Goal: Information Seeking & Learning: Learn about a topic

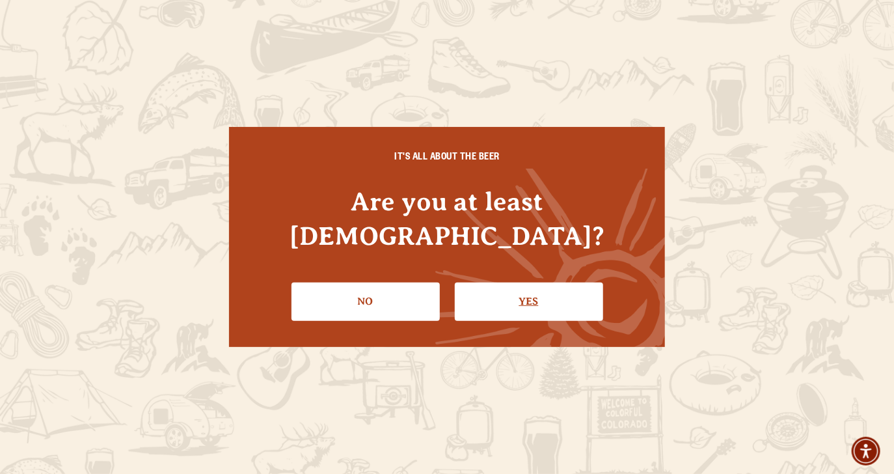
click at [516, 286] on link "Yes" at bounding box center [529, 302] width 148 height 38
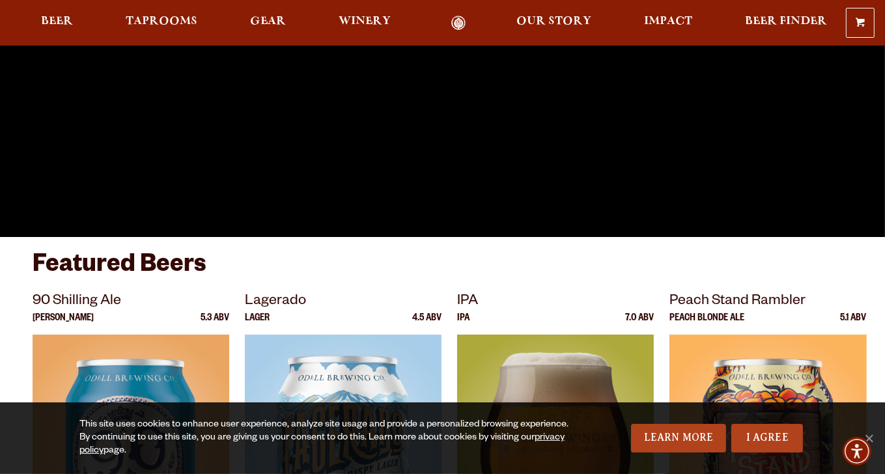
scroll to position [521, 0]
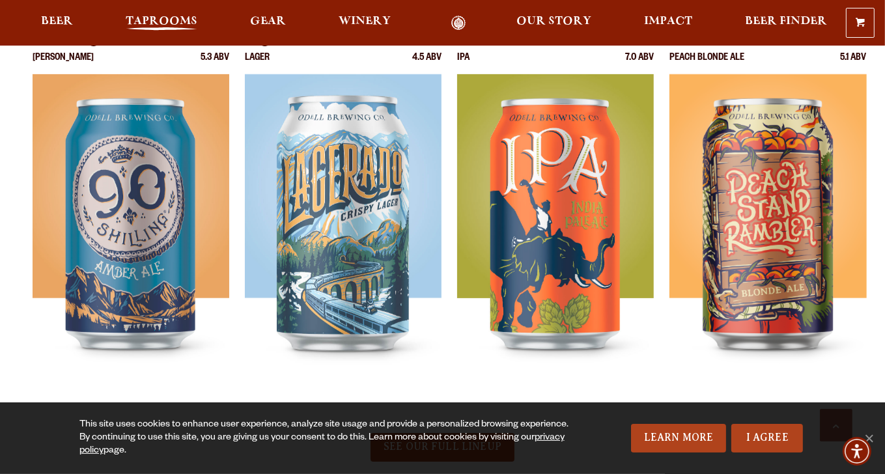
click at [150, 16] on span "Taprooms" at bounding box center [162, 21] width 72 height 10
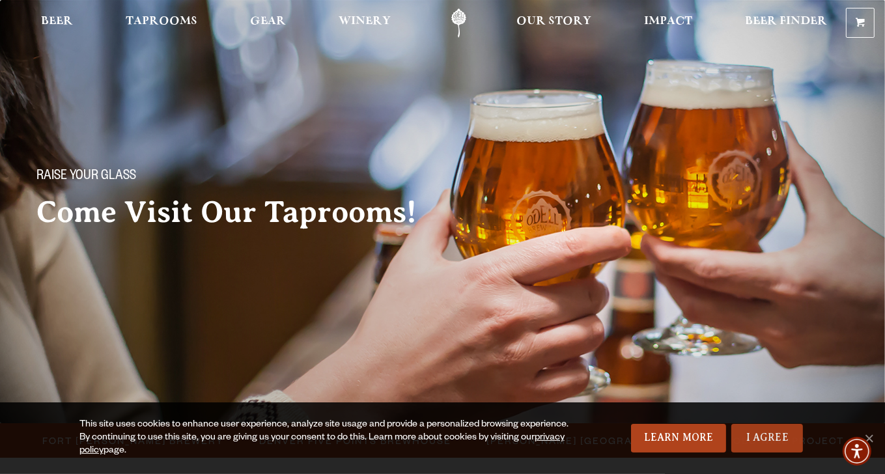
drag, startPoint x: 773, startPoint y: 443, endPoint x: 737, endPoint y: 436, distance: 37.0
click at [773, 443] on link "I Agree" at bounding box center [767, 438] width 72 height 29
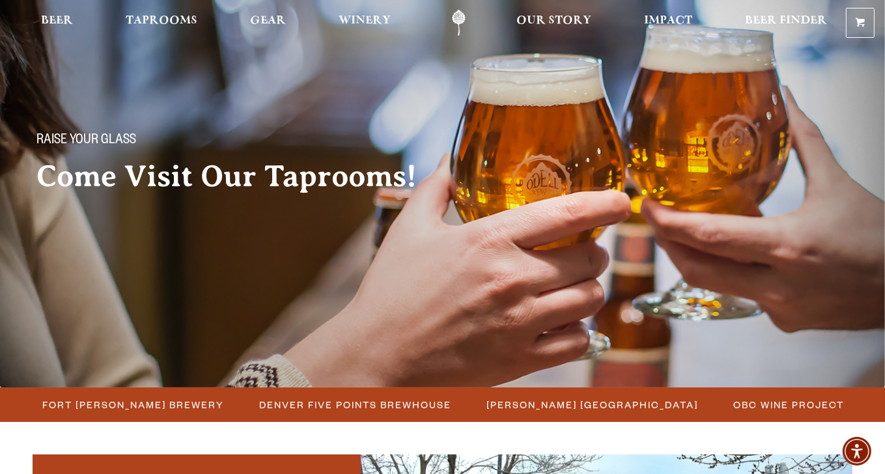
scroll to position [130, 0]
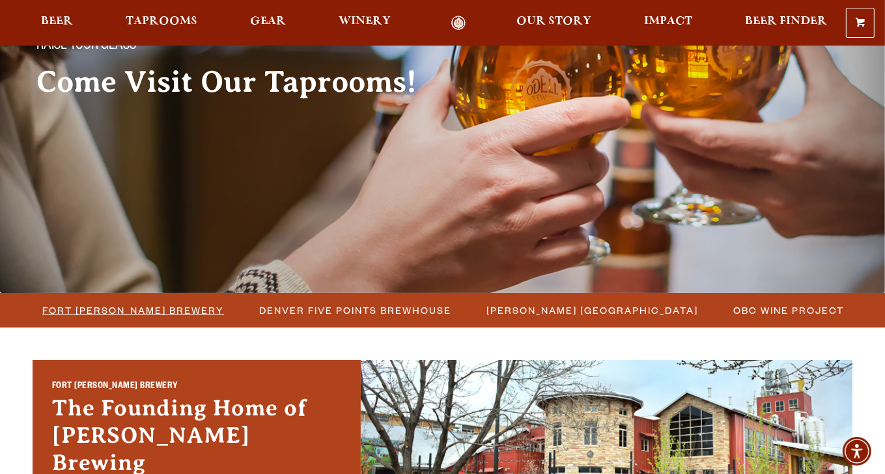
drag, startPoint x: 143, startPoint y: 312, endPoint x: 151, endPoint y: 311, distance: 7.8
click at [143, 312] on span "Fort [PERSON_NAME] Brewery" at bounding box center [133, 310] width 182 height 19
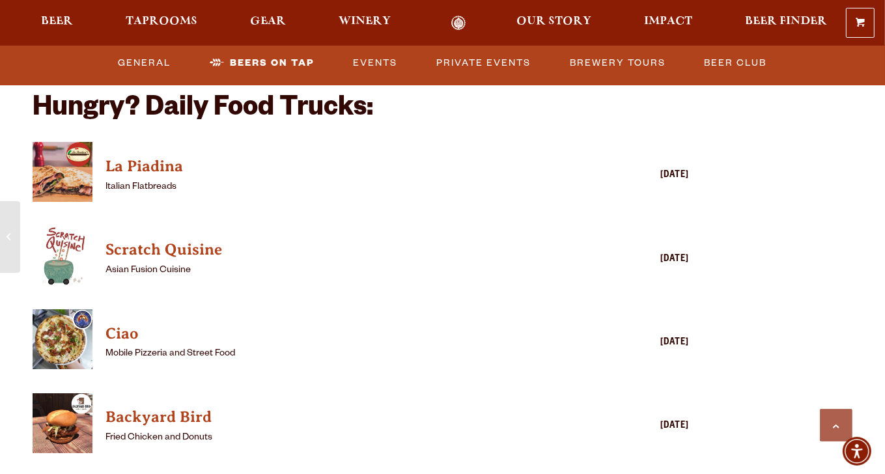
scroll to position [2799, 0]
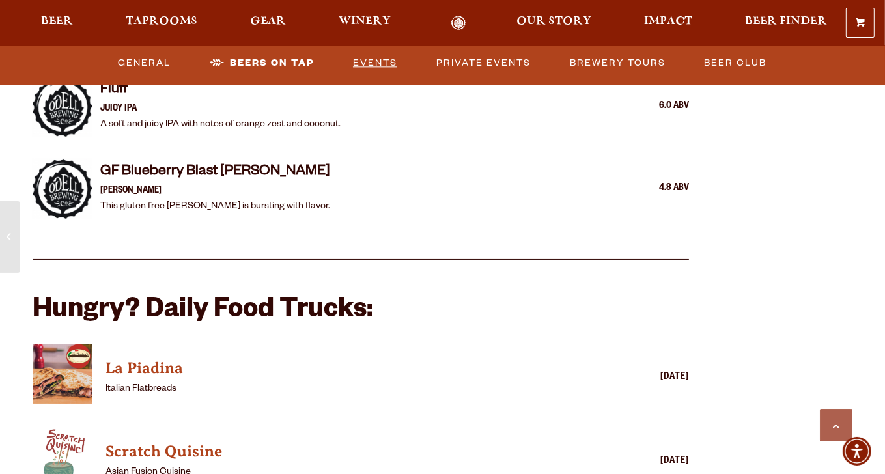
click at [380, 64] on link "Events" at bounding box center [375, 64] width 55 height 30
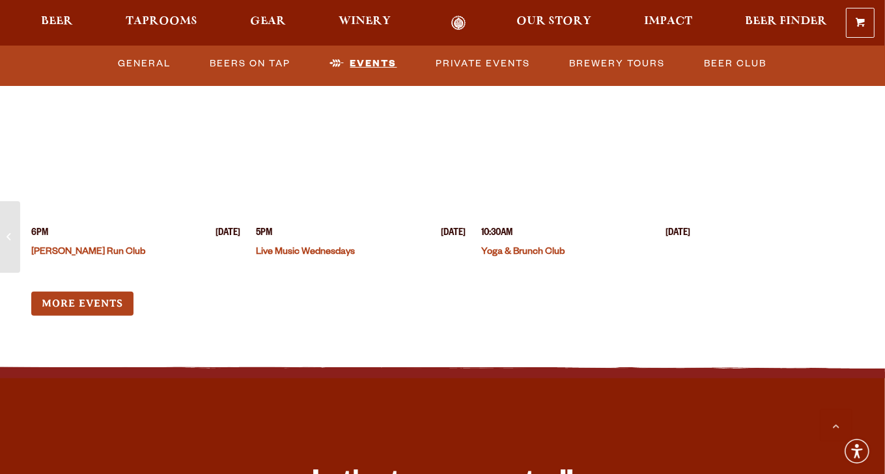
scroll to position [5034, 0]
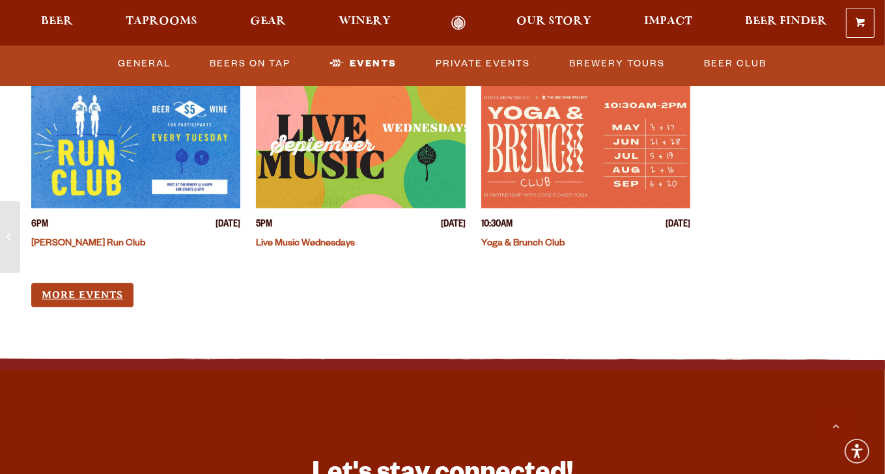
click at [99, 283] on link "More Events" at bounding box center [82, 295] width 102 height 24
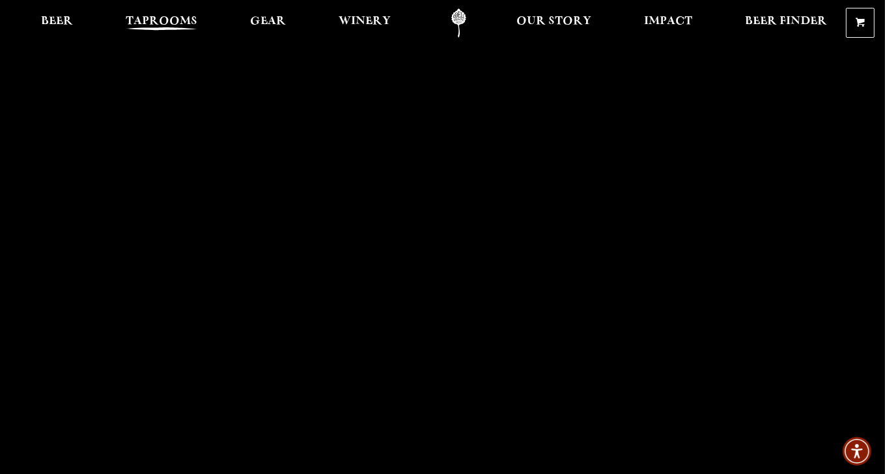
click at [148, 18] on span "Taprooms" at bounding box center [162, 21] width 72 height 10
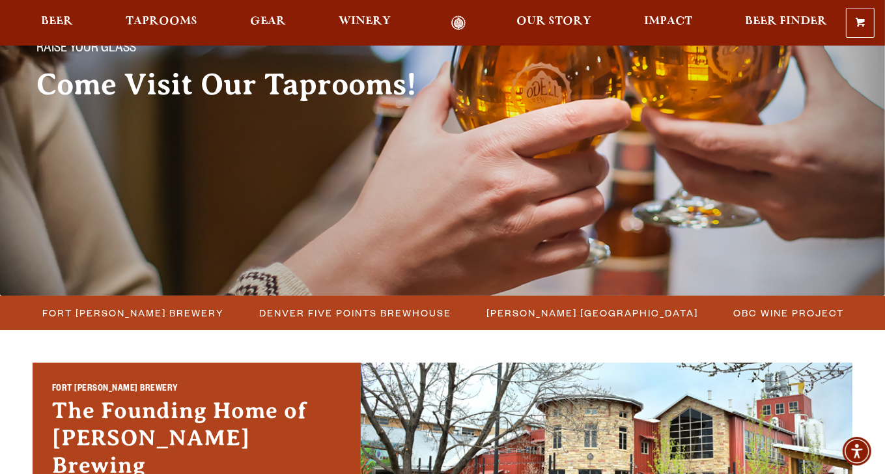
scroll to position [130, 0]
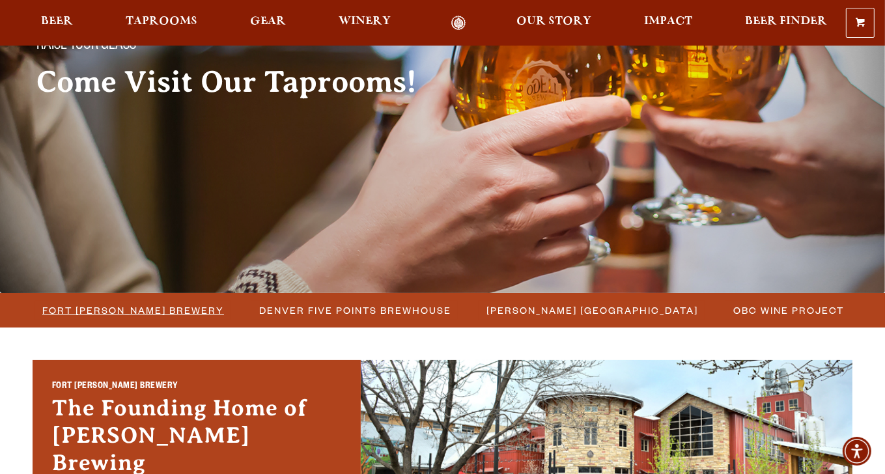
click at [156, 314] on span "Fort [PERSON_NAME] Brewery" at bounding box center [133, 310] width 182 height 19
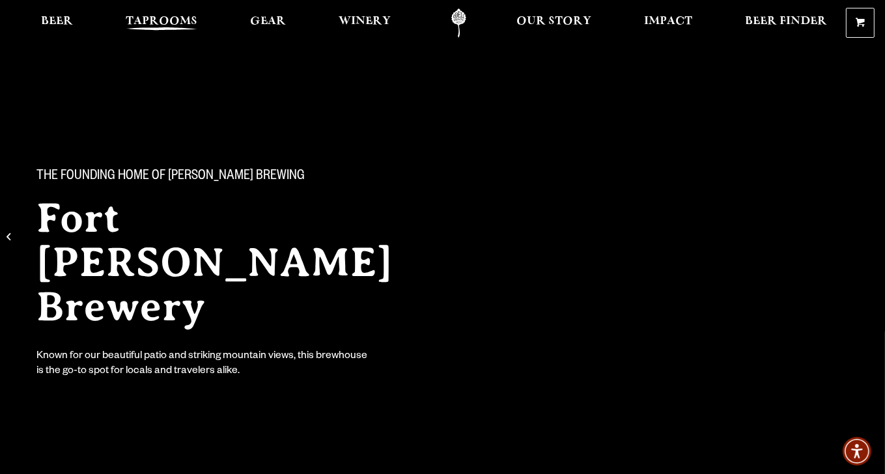
click at [184, 20] on span "Taprooms" at bounding box center [162, 21] width 72 height 10
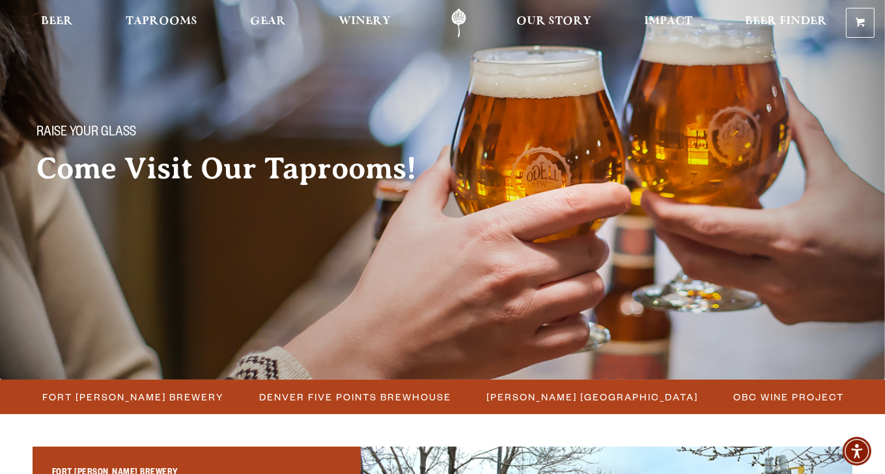
scroll to position [130, 0]
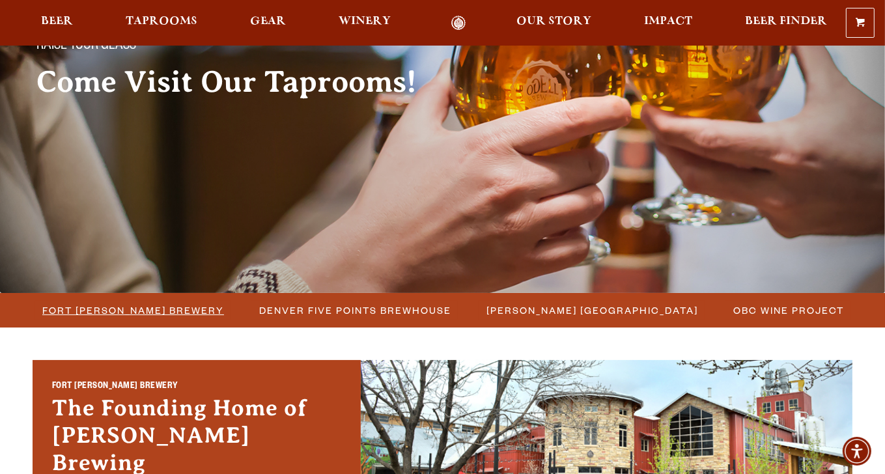
click at [147, 310] on span "Fort [PERSON_NAME] Brewery" at bounding box center [133, 310] width 182 height 19
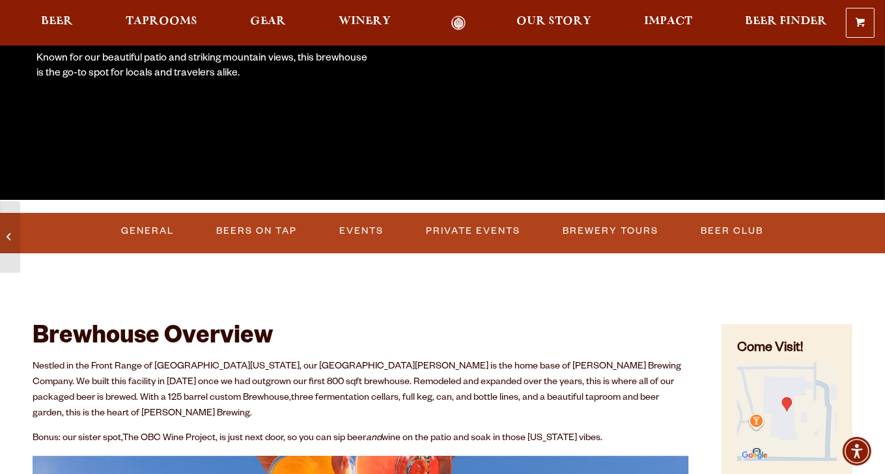
scroll to position [325, 0]
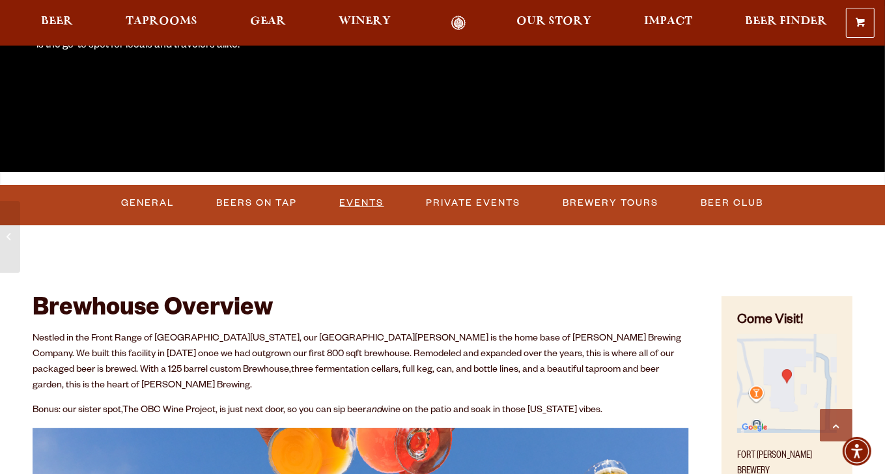
click at [379, 202] on link "Events" at bounding box center [362, 203] width 55 height 30
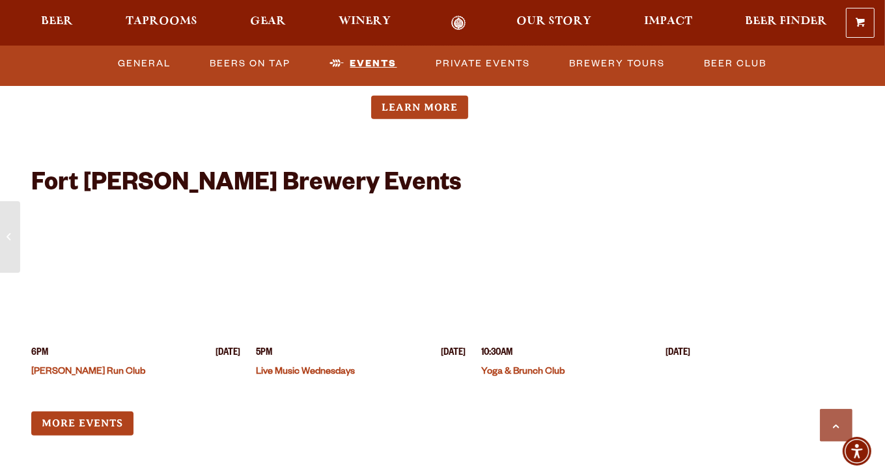
scroll to position [4903, 0]
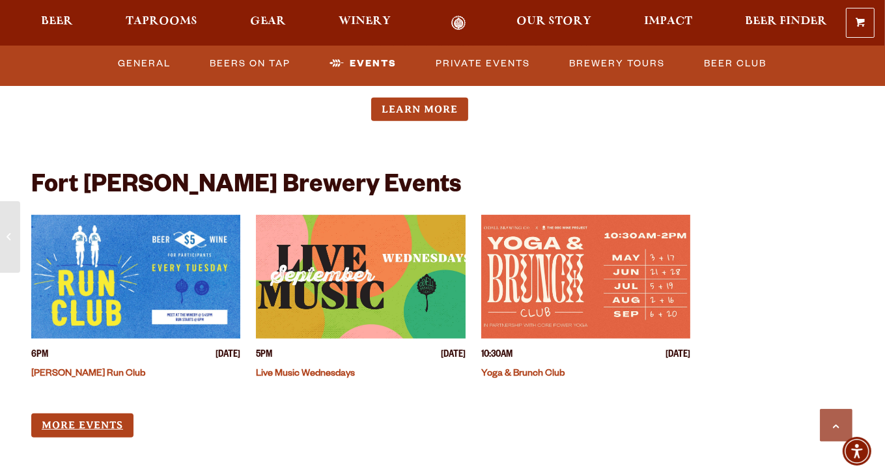
click at [107, 413] on link "More Events" at bounding box center [82, 425] width 102 height 24
